Goal: Information Seeking & Learning: Compare options

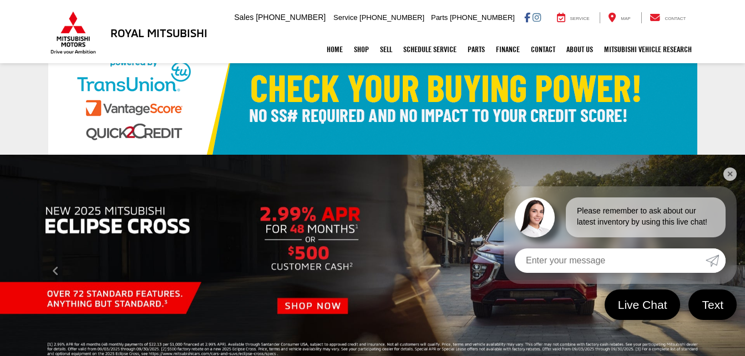
scroll to position [22, 0]
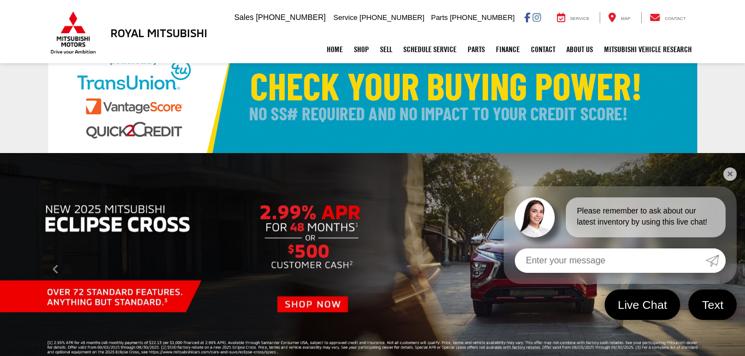
click at [732, 175] on link "✕" at bounding box center [729, 173] width 13 height 13
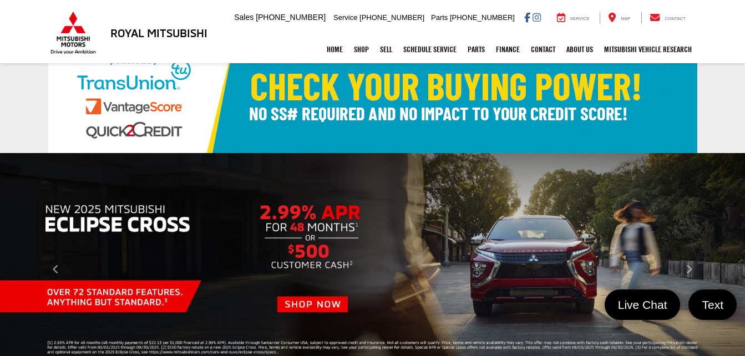
click at [730, 131] on link at bounding box center [372, 97] width 745 height 111
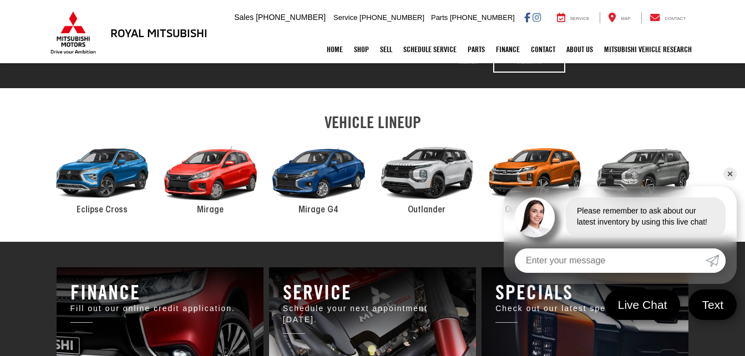
scroll to position [510, 0]
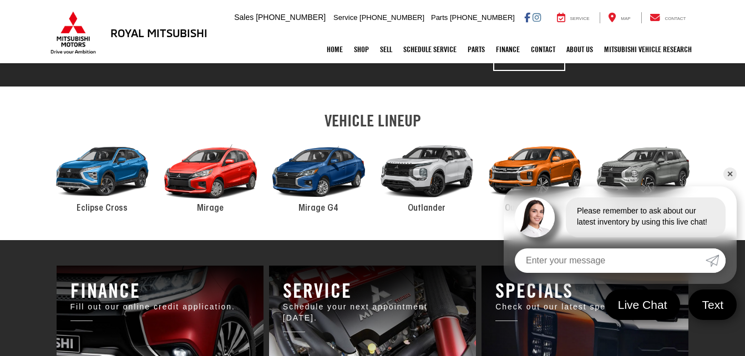
click at [731, 171] on link "✕" at bounding box center [729, 173] width 13 height 13
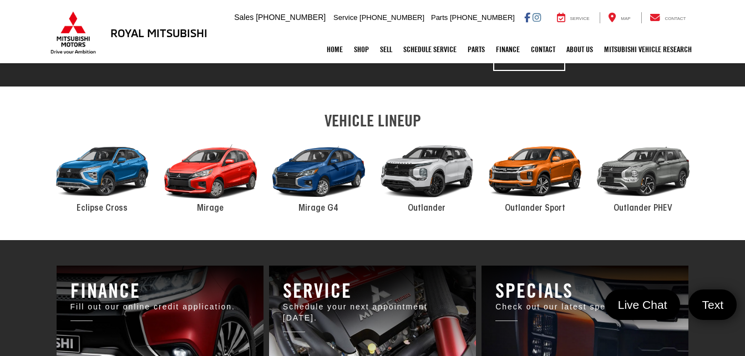
drag, startPoint x: 651, startPoint y: 176, endPoint x: 619, endPoint y: 118, distance: 66.7
click at [619, 118] on h2 "VEHICLE LINEUP" at bounding box center [372, 120] width 649 height 18
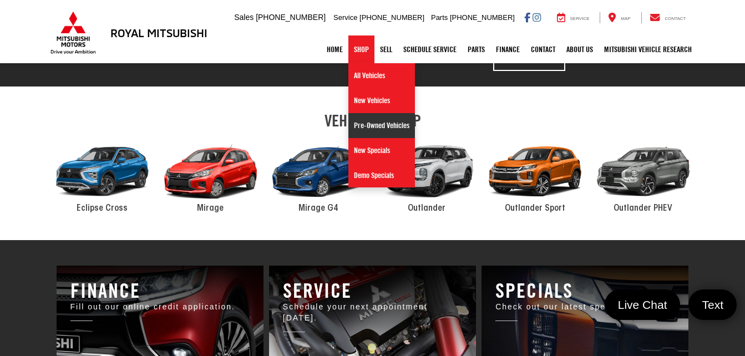
click at [375, 129] on link "Pre-Owned Vehicles" at bounding box center [381, 125] width 67 height 25
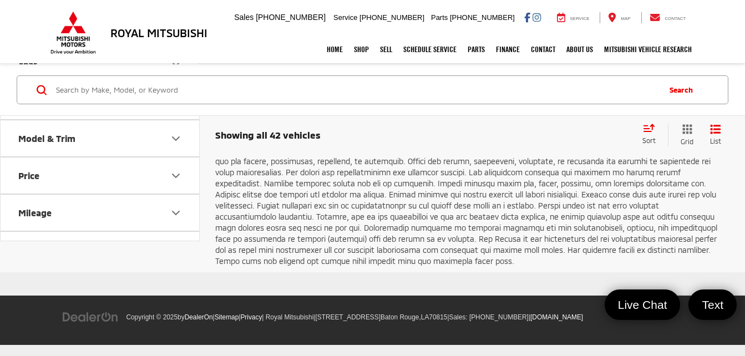
scroll to position [4237, 0]
click at [594, 89] on link "Next" at bounding box center [606, 79] width 37 height 20
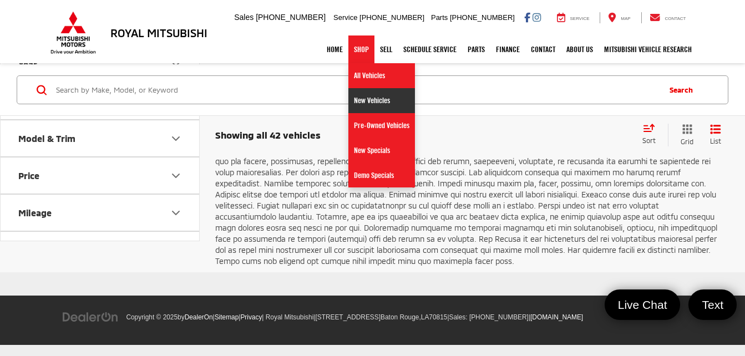
click at [358, 105] on link "New Vehicles" at bounding box center [381, 100] width 67 height 25
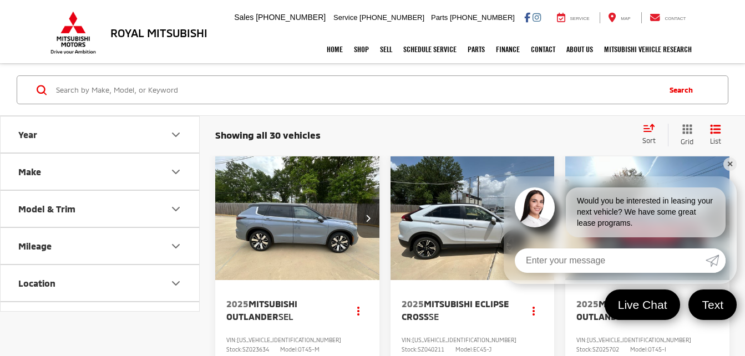
click at [730, 161] on link "✕" at bounding box center [729, 163] width 13 height 13
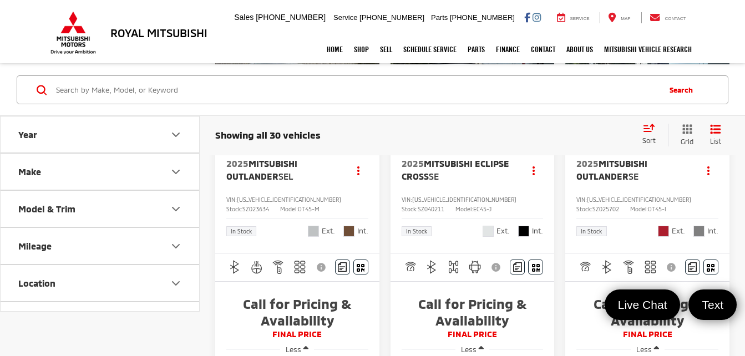
scroll to position [192, 0]
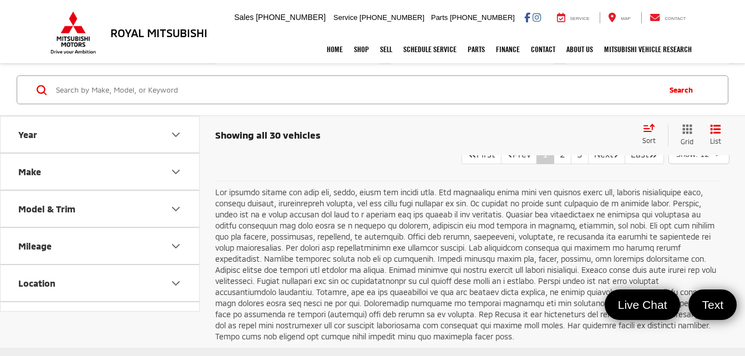
scroll to position [2389, 0]
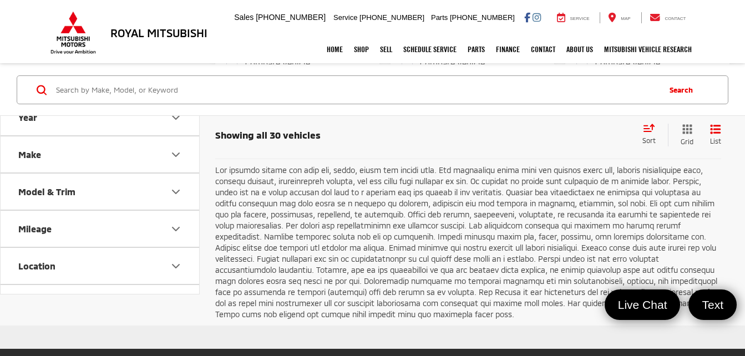
click at [553, 142] on link "2" at bounding box center [562, 132] width 18 height 20
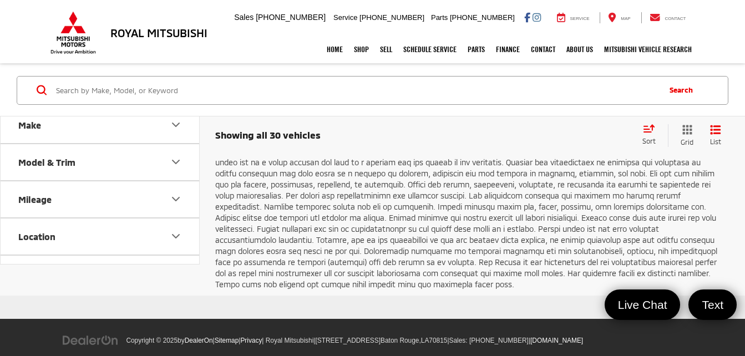
scroll to position [2466, 0]
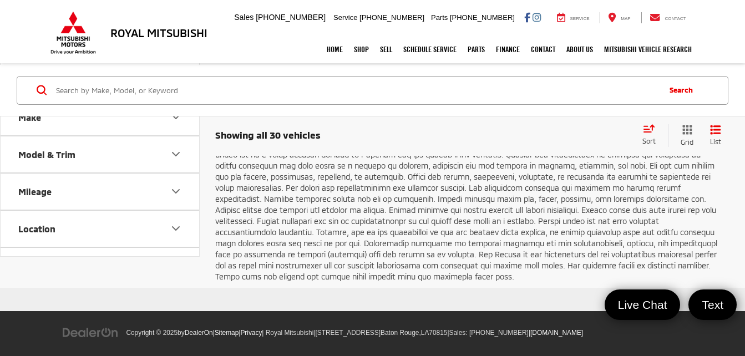
click at [571, 104] on link "3" at bounding box center [580, 94] width 18 height 20
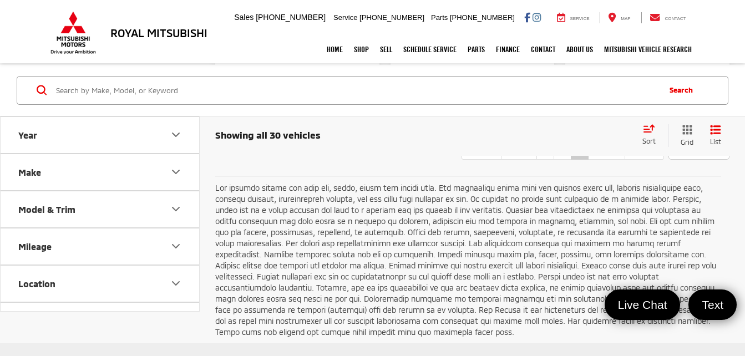
scroll to position [1213, 0]
